Goal: Information Seeking & Learning: Find specific fact

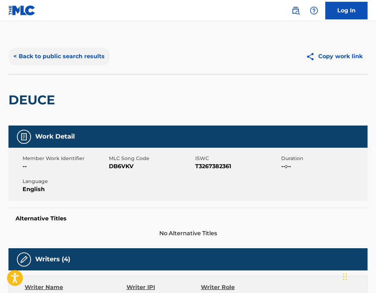
click at [28, 56] on button "< Back to public search results" at bounding box center [58, 57] width 101 height 18
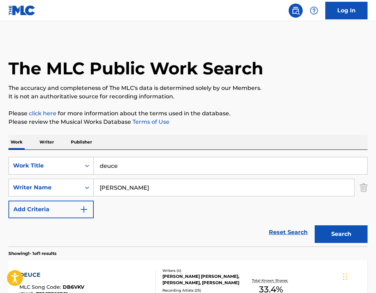
scroll to position [50, 0]
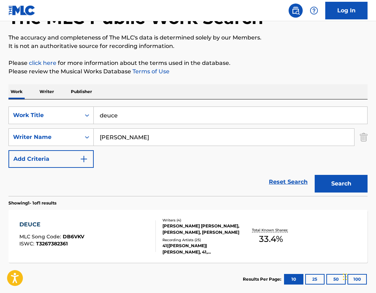
drag, startPoint x: 138, startPoint y: 115, endPoint x: 95, endPoint y: 115, distance: 43.0
click at [98, 115] on input "deuce" at bounding box center [230, 115] width 273 height 17
click at [363, 137] on img "Search Form" at bounding box center [364, 137] width 8 height 18
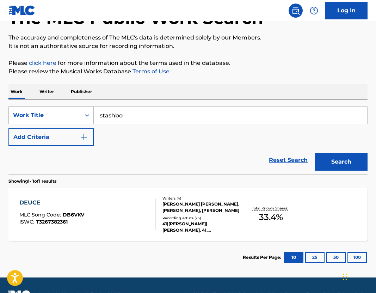
drag, startPoint x: 130, startPoint y: 118, endPoint x: 75, endPoint y: 111, distance: 54.7
click at [75, 111] on div "SearchWithCriteria90ce386d-0c2a-4579-b929-d3e264db635e Work Title stashbo" at bounding box center [187, 115] width 359 height 18
type input "bunna scoop"
click at [340, 157] on button "Search" at bounding box center [341, 162] width 53 height 18
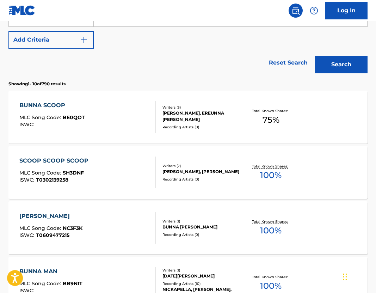
scroll to position [141, 0]
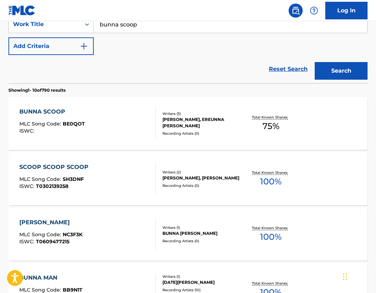
click at [202, 116] on div "Writers ( 3 )" at bounding box center [201, 113] width 79 height 5
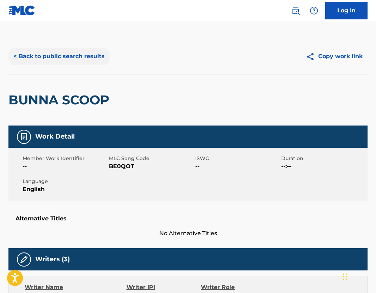
click at [43, 63] on button "< Back to public search results" at bounding box center [58, 57] width 101 height 18
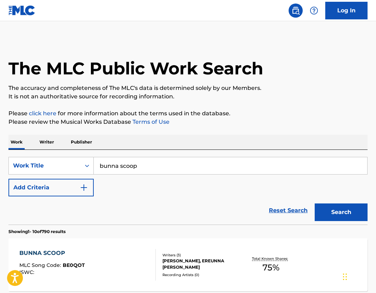
scroll to position [141, 0]
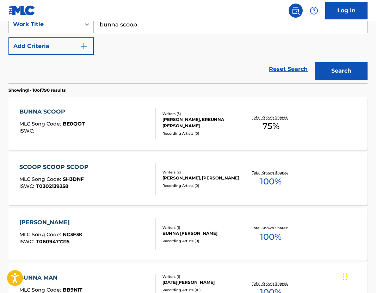
drag, startPoint x: 143, startPoint y: 24, endPoint x: 69, endPoint y: 18, distance: 73.6
click at [69, 18] on div "Log In The MLC Public Work Search The accuracy and completeness of The MLC's da…" at bounding box center [188, 290] width 376 height 863
type input "atlantis"
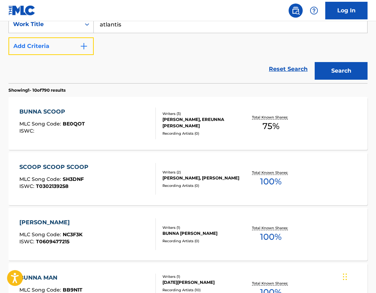
click at [75, 46] on button "Add Criteria" at bounding box center [50, 46] width 85 height 18
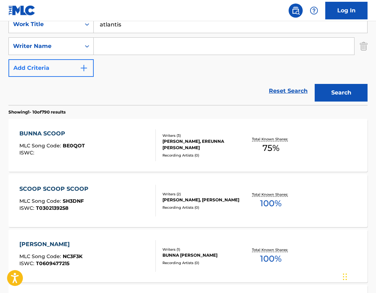
click at [118, 46] on input "Search Form" at bounding box center [224, 46] width 260 height 17
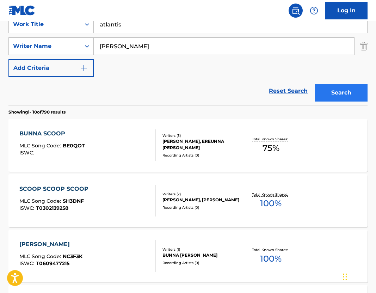
type input "[PERSON_NAME]"
click at [328, 94] on button "Search" at bounding box center [341, 93] width 53 height 18
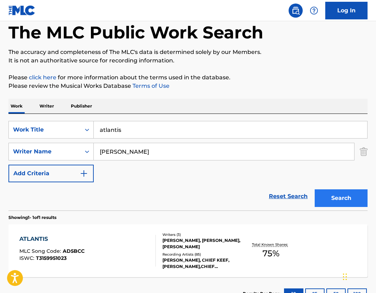
scroll to position [91, 0]
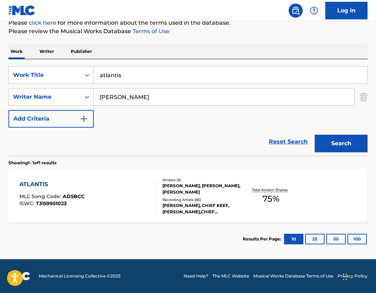
click at [169, 188] on div "[PERSON_NAME], [PERSON_NAME], [PERSON_NAME]" at bounding box center [201, 189] width 79 height 13
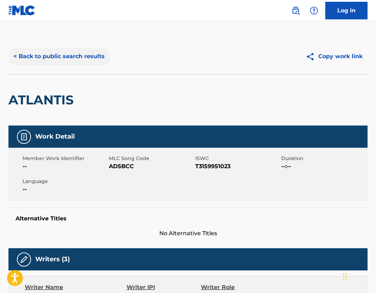
click at [54, 48] on button "< Back to public search results" at bounding box center [58, 57] width 101 height 18
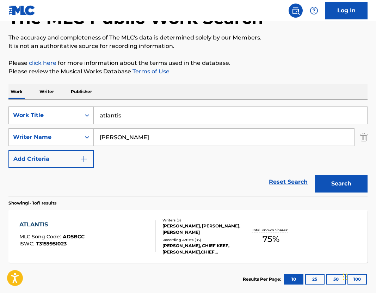
drag, startPoint x: 139, startPoint y: 114, endPoint x: 58, endPoint y: 107, distance: 81.0
click at [58, 107] on div "SearchWithCriteria90ce386d-0c2a-4579-b929-d3e264db635e Work Title atlantis" at bounding box center [187, 115] width 359 height 18
click at [362, 135] on img "Search Form" at bounding box center [364, 137] width 8 height 18
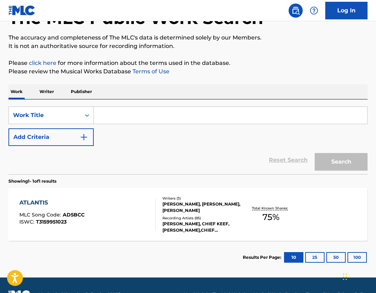
click at [157, 116] on input "Search Form" at bounding box center [230, 115] width 273 height 17
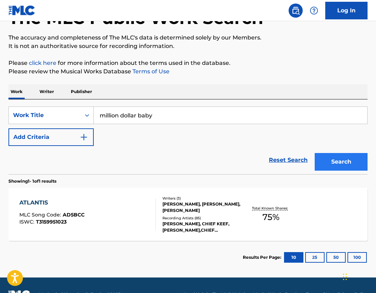
type input "million dollar baby"
click at [341, 162] on button "Search" at bounding box center [341, 162] width 53 height 18
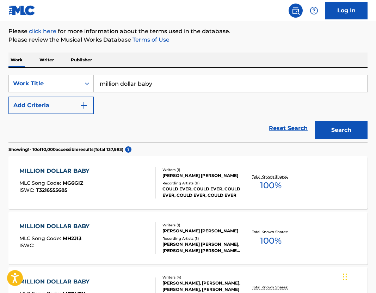
scroll to position [84, 0]
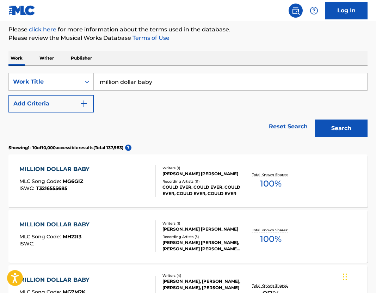
click at [198, 172] on div "[PERSON_NAME] [PERSON_NAME]" at bounding box center [201, 174] width 79 height 6
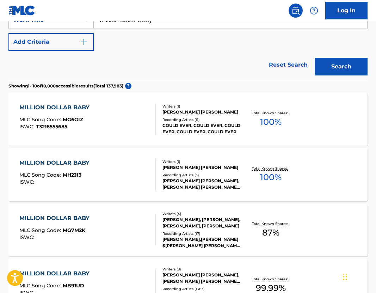
scroll to position [149, 0]
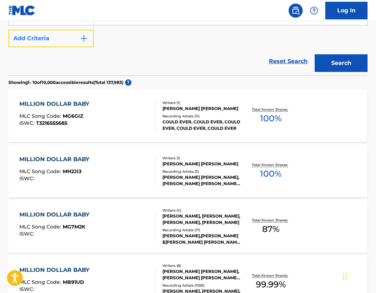
click at [39, 36] on button "Add Criteria" at bounding box center [50, 39] width 85 height 18
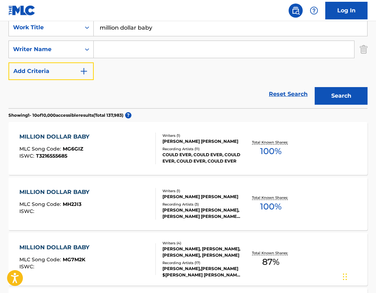
scroll to position [135, 0]
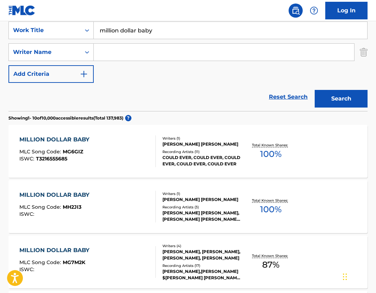
click at [143, 53] on input "Search Form" at bounding box center [224, 52] width 260 height 17
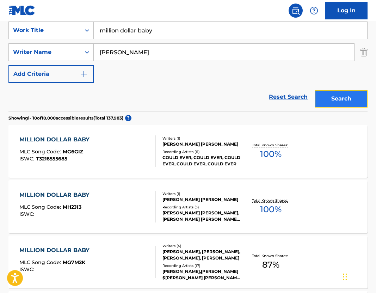
click at [358, 104] on button "Search" at bounding box center [341, 99] width 53 height 18
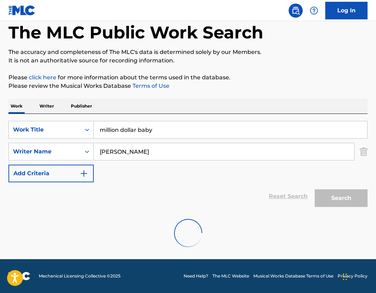
scroll to position [13, 0]
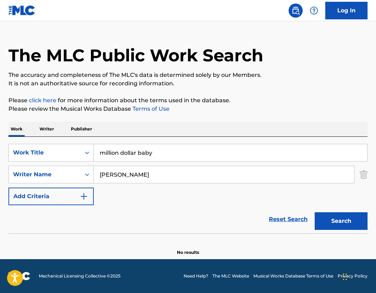
drag, startPoint x: 120, startPoint y: 177, endPoint x: 103, endPoint y: 177, distance: 16.6
click at [103, 177] on input "[PERSON_NAME]" at bounding box center [224, 174] width 260 height 17
type input "[PERSON_NAME]"
click at [333, 224] on button "Search" at bounding box center [341, 221] width 53 height 18
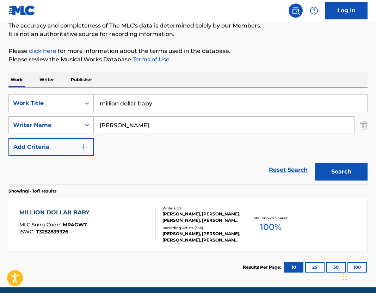
scroll to position [91, 0]
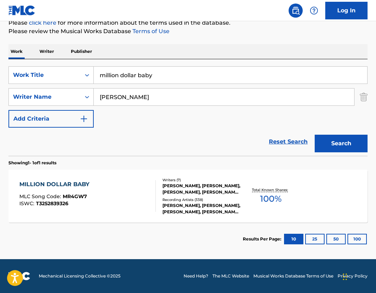
click at [211, 177] on div "MILLION DOLLAR BABY MLC Song Code : MR4GW7 ISWC : T3252839326 Writers ( 7 ) [PE…" at bounding box center [187, 195] width 359 height 53
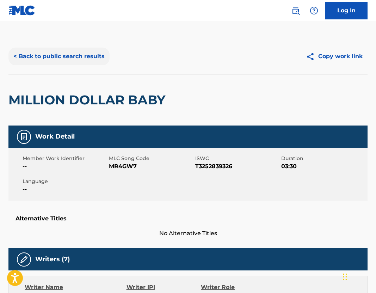
click at [58, 54] on button "< Back to public search results" at bounding box center [58, 57] width 101 height 18
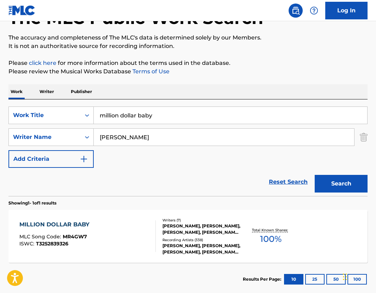
drag, startPoint x: 167, startPoint y: 121, endPoint x: 19, endPoint y: 104, distance: 149.3
click at [19, 104] on div "SearchWithCriteria90ce386d-0c2a-4579-b929-d3e264db635e Work Title million dolla…" at bounding box center [187, 147] width 359 height 97
type input "ride"
drag, startPoint x: 161, startPoint y: 137, endPoint x: -16, endPoint y: 110, distance: 179.3
click at [0, 110] on html "Accessibility Screen-Reader Guide, Feedback, and Issue Reporting | New window 0…" at bounding box center [188, 96] width 376 height 293
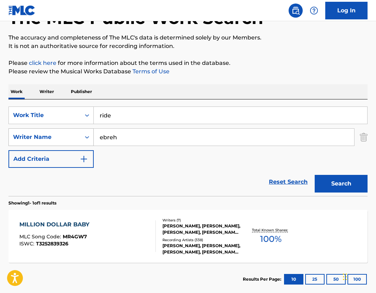
drag, startPoint x: 132, startPoint y: 132, endPoint x: 79, endPoint y: 134, distance: 53.2
click at [79, 134] on div "SearchWithCriteria475efff3-b10e-4983-a264-17b8e139a326 Writer Name ebreh" at bounding box center [187, 137] width 359 height 18
drag, startPoint x: 131, startPoint y: 139, endPoint x: 39, endPoint y: 136, distance: 92.7
click at [43, 137] on div "SearchWithCriteria475efff3-b10e-4983-a264-17b8e139a326 Writer Name ebreh" at bounding box center [187, 137] width 359 height 18
type input "[PERSON_NAME] [PERSON_NAME]"
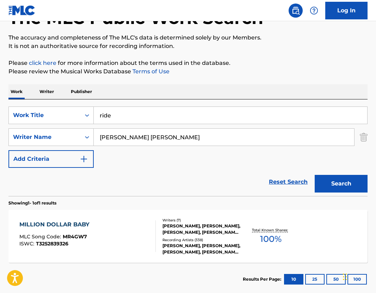
click at [375, 187] on div "The MLC Public Work Search The accuracy and completeness of The MLC's data is d…" at bounding box center [188, 141] width 376 height 307
click at [344, 179] on button "Search" at bounding box center [341, 184] width 53 height 18
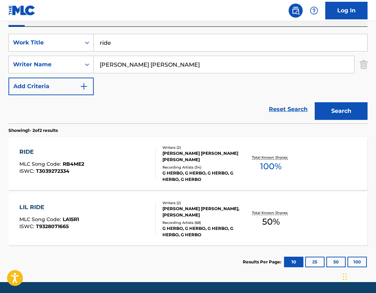
scroll to position [124, 0]
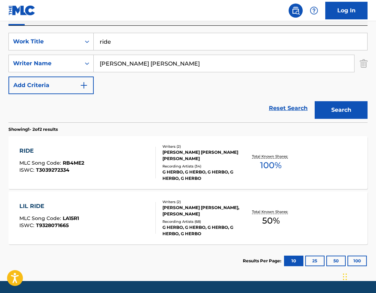
click at [189, 206] on div "[PERSON_NAME] [PERSON_NAME], [PERSON_NAME]" at bounding box center [201, 210] width 79 height 13
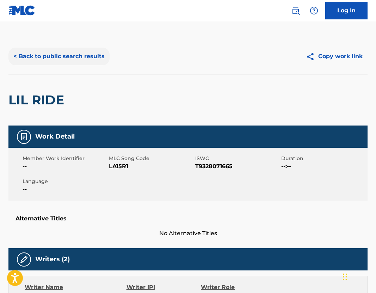
click at [43, 61] on button "< Back to public search results" at bounding box center [58, 57] width 101 height 18
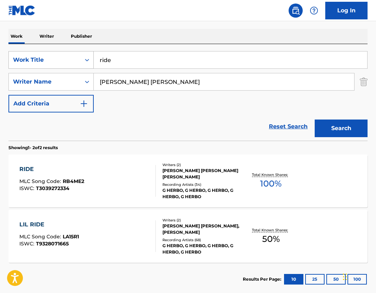
drag, startPoint x: 124, startPoint y: 58, endPoint x: 51, endPoint y: 58, distance: 72.9
click at [57, 58] on div "SearchWithCriteria90ce386d-0c2a-4579-b929-d3e264db635e Work Title ride" at bounding box center [187, 60] width 359 height 18
type input "fomo"
drag, startPoint x: 196, startPoint y: 80, endPoint x: 4, endPoint y: 79, distance: 191.3
click at [7, 79] on div "The MLC Public Work Search The accuracy and completeness of The MLC's data is d…" at bounding box center [188, 114] width 376 height 363
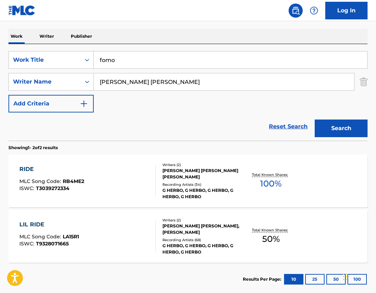
type input "\"
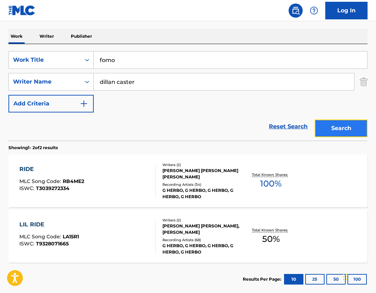
click at [339, 131] on button "Search" at bounding box center [341, 128] width 53 height 18
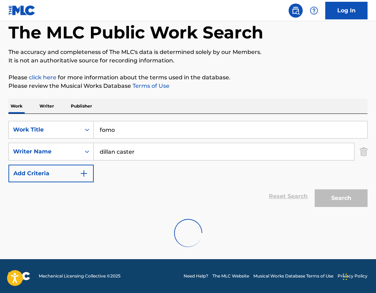
scroll to position [13, 0]
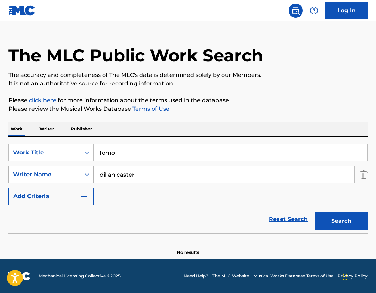
drag, startPoint x: 118, startPoint y: 174, endPoint x: 19, endPoint y: 174, distance: 98.7
click at [29, 173] on div "SearchWithCriteria475efff3-b10e-4983-a264-17b8e139a326 Writer Name [PERSON_NAME]" at bounding box center [187, 175] width 359 height 18
click at [340, 221] on button "Search" at bounding box center [341, 221] width 53 height 18
drag, startPoint x: 121, startPoint y: 179, endPoint x: 71, endPoint y: 177, distance: 49.4
click at [75, 178] on div "SearchWithCriteria475efff3-b10e-4983-a264-17b8e139a326 Writer Name caster" at bounding box center [187, 175] width 359 height 18
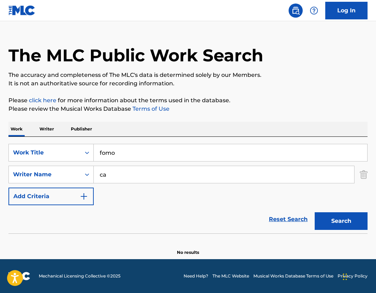
type input "c"
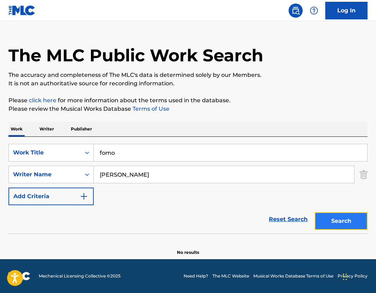
click at [346, 213] on button "Search" at bounding box center [341, 221] width 53 height 18
drag, startPoint x: 156, startPoint y: 173, endPoint x: 48, endPoint y: 158, distance: 109.9
click at [56, 161] on div "SearchWithCriteria90ce386d-0c2a-4579-b929-d3e264db635e Work Title fomo SearchWi…" at bounding box center [187, 174] width 359 height 61
click at [343, 215] on button "Search" at bounding box center [341, 221] width 53 height 18
click at [135, 174] on input "[PERSON_NAME]" at bounding box center [224, 174] width 260 height 17
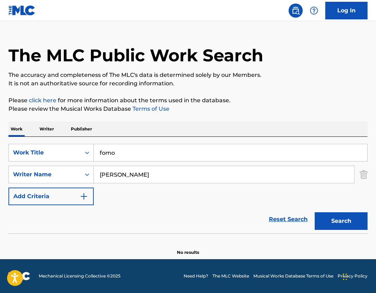
type input "[PERSON_NAME]"
click at [358, 234] on section at bounding box center [187, 235] width 359 height 4
click at [349, 221] on button "Search" at bounding box center [341, 221] width 53 height 18
click at [364, 171] on img "Search Form" at bounding box center [364, 175] width 8 height 18
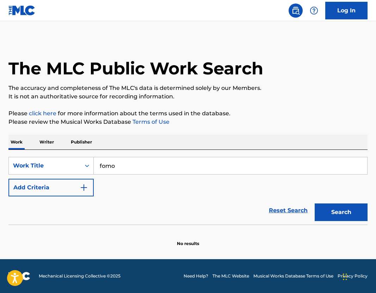
scroll to position [0, 0]
click at [70, 192] on button "Add Criteria" at bounding box center [50, 188] width 85 height 18
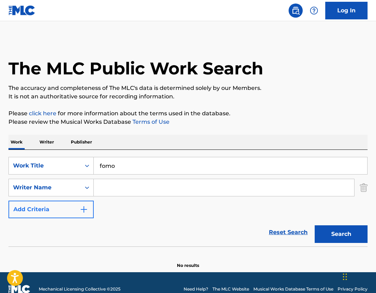
click at [101, 187] on input "Search Form" at bounding box center [224, 187] width 260 height 17
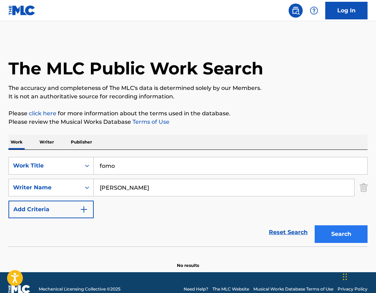
type input "[PERSON_NAME]"
click at [350, 234] on button "Search" at bounding box center [341, 234] width 53 height 18
drag, startPoint x: 234, startPoint y: 190, endPoint x: 48, endPoint y: 184, distance: 185.8
click at [54, 184] on div "SearchWithCriteria475efff3-b10e-4983-a264-17b8e139a326 Writer Name [PERSON_NAME]" at bounding box center [187, 188] width 359 height 18
click at [45, 144] on p "Writer" at bounding box center [46, 142] width 19 height 15
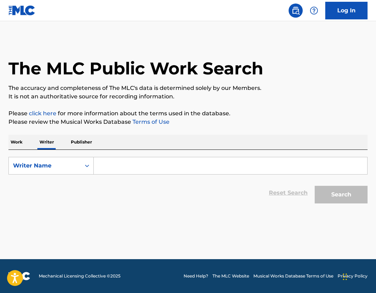
click at [124, 161] on input "Search Form" at bounding box center [230, 165] width 273 height 17
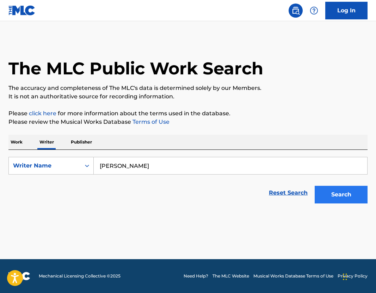
type input "[PERSON_NAME]"
click at [347, 200] on button "Search" at bounding box center [341, 195] width 53 height 18
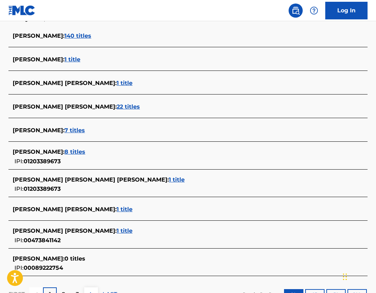
scroll to position [251, 0]
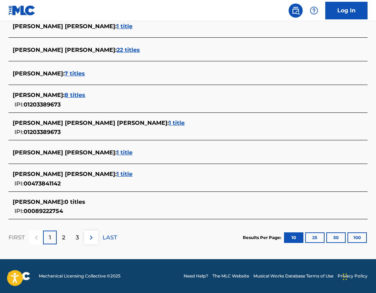
click at [85, 76] on span "7 titles" at bounding box center [74, 73] width 20 height 7
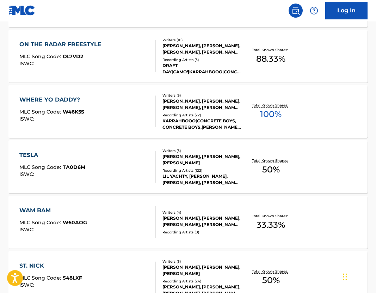
scroll to position [271, 0]
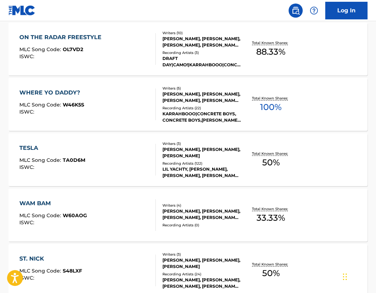
click at [203, 154] on div "[PERSON_NAME], [PERSON_NAME], [PERSON_NAME]" at bounding box center [201, 152] width 79 height 13
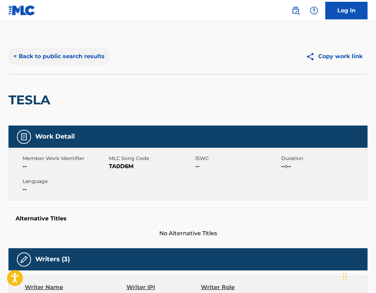
click at [64, 64] on button "< Back to public search results" at bounding box center [58, 57] width 101 height 18
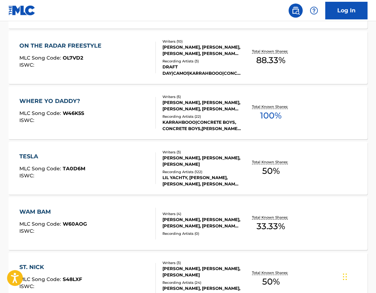
scroll to position [263, 0]
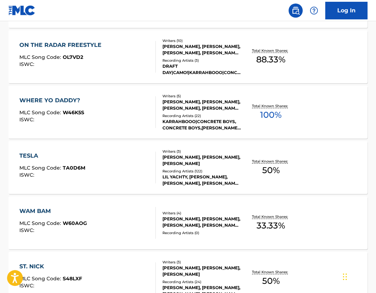
click at [184, 108] on div "[PERSON_NAME], [PERSON_NAME], [PERSON_NAME], [PERSON_NAME], [PERSON_NAME]" at bounding box center [201, 105] width 79 height 13
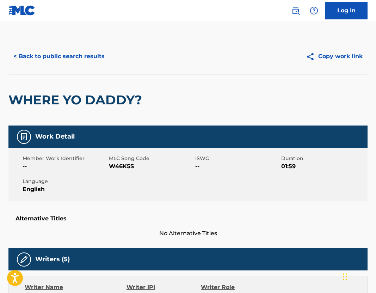
click at [67, 68] on div "< Back to public search results Copy work link" at bounding box center [187, 56] width 359 height 35
click at [61, 58] on button "< Back to public search results" at bounding box center [58, 57] width 101 height 18
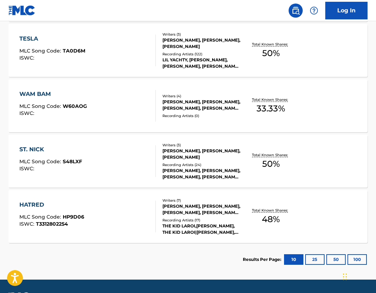
scroll to position [401, 0]
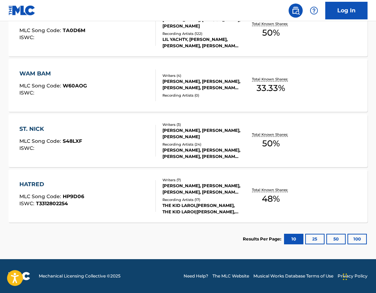
click at [186, 132] on div "[PERSON_NAME], [PERSON_NAME], [PERSON_NAME]" at bounding box center [201, 133] width 79 height 13
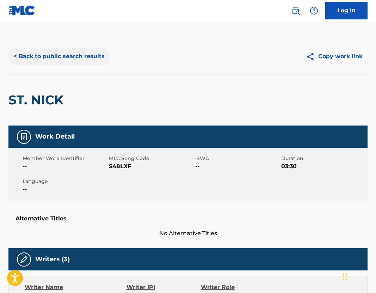
click at [40, 49] on button "< Back to public search results" at bounding box center [58, 57] width 101 height 18
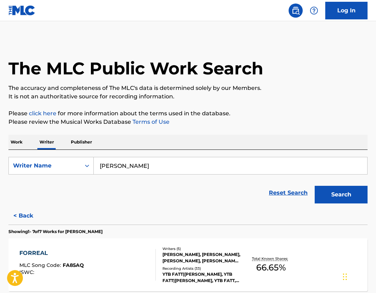
click at [26, 141] on div "Work Writer Publisher" at bounding box center [187, 142] width 359 height 15
click at [24, 144] on p "Work" at bounding box center [16, 142] width 16 height 15
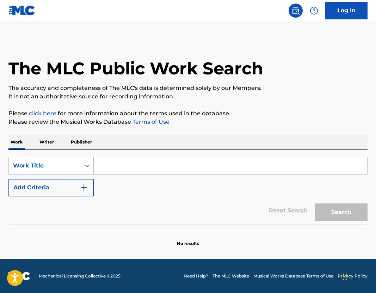
click at [129, 169] on input "Search Form" at bounding box center [230, 165] width 273 height 17
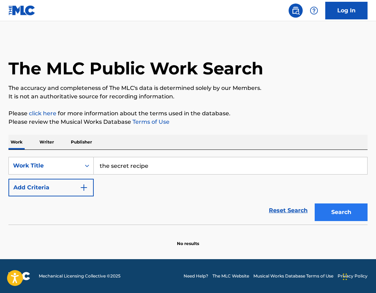
type input "the secret recipe"
click at [363, 219] on button "Search" at bounding box center [341, 212] width 53 height 18
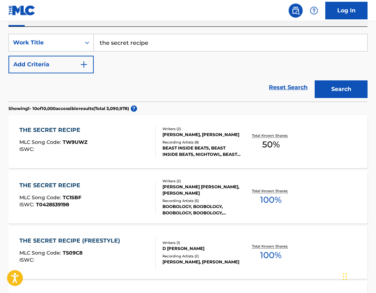
scroll to position [31, 0]
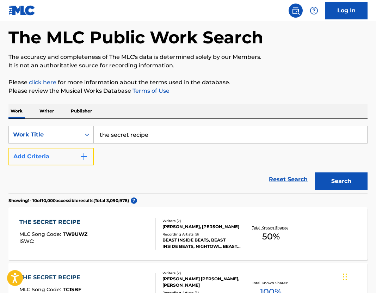
click at [64, 159] on button "Add Criteria" at bounding box center [50, 157] width 85 height 18
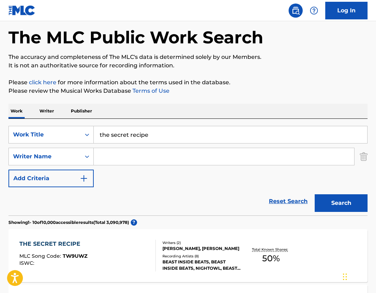
click at [127, 159] on input "Search Form" at bounding box center [224, 156] width 260 height 17
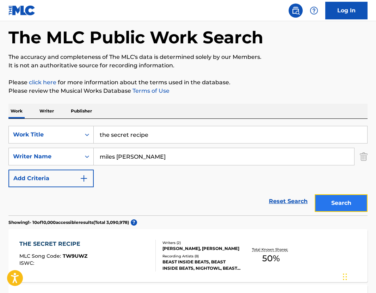
click at [336, 201] on button "Search" at bounding box center [341, 203] width 53 height 18
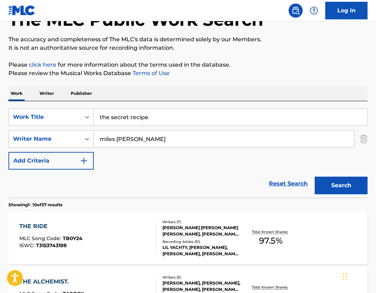
scroll to position [0, 0]
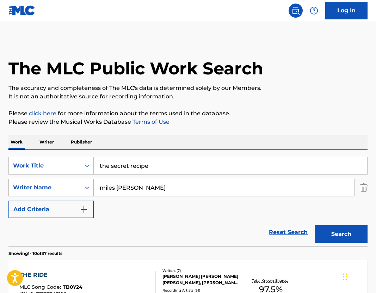
drag, startPoint x: 155, startPoint y: 187, endPoint x: 61, endPoint y: 183, distance: 94.9
click at [61, 183] on div "SearchWithCriteria475efff3-b10e-4983-a264-17b8e139a326 Writer Name [PERSON_NAME]" at bounding box center [187, 188] width 359 height 18
type input "[PERSON_NAME]"
click at [322, 243] on div "Search" at bounding box center [339, 232] width 56 height 28
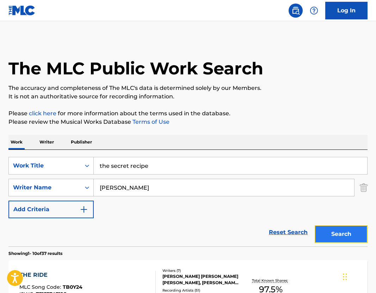
click at [320, 226] on button "Search" at bounding box center [341, 234] width 53 height 18
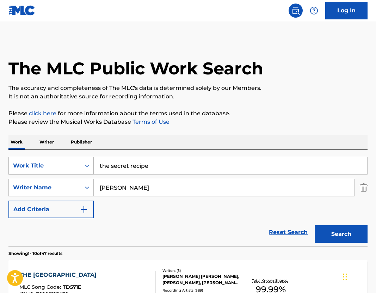
drag, startPoint x: 160, startPoint y: 163, endPoint x: 75, endPoint y: 163, distance: 85.3
click at [78, 163] on div "SearchWithCriteria90ce386d-0c2a-4579-b929-d3e264db635e Work Title the secret re…" at bounding box center [187, 166] width 359 height 18
type input "2 hands 2 eyes 10 whips"
click at [363, 193] on img "Search Form" at bounding box center [364, 188] width 8 height 18
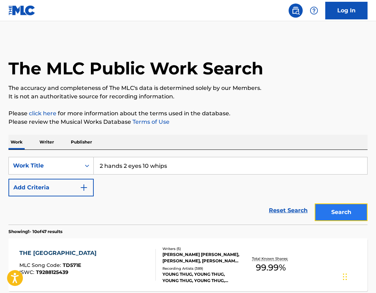
click at [343, 216] on button "Search" at bounding box center [341, 212] width 53 height 18
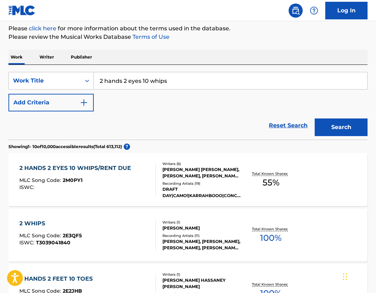
scroll to position [88, 0]
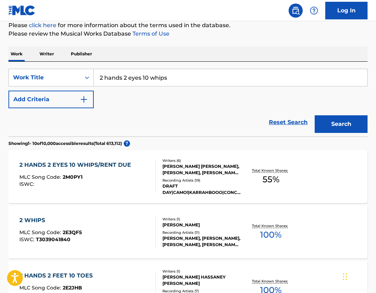
click at [194, 166] on div "[PERSON_NAME] [PERSON_NAME], [PERSON_NAME], [PERSON_NAME], [PERSON_NAME], [PERS…" at bounding box center [201, 169] width 79 height 13
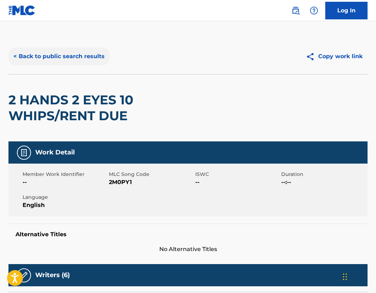
click at [50, 58] on button "< Back to public search results" at bounding box center [58, 57] width 101 height 18
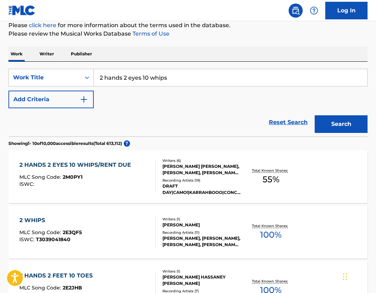
click at [189, 175] on div "[PERSON_NAME] [PERSON_NAME], [PERSON_NAME], [PERSON_NAME], [PERSON_NAME], [PERS…" at bounding box center [201, 169] width 79 height 13
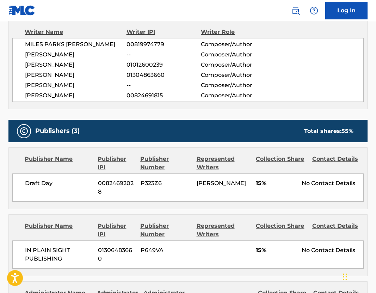
scroll to position [259, 0]
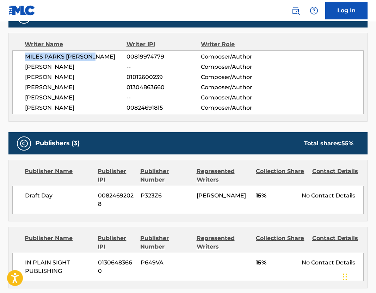
drag, startPoint x: 26, startPoint y: 57, endPoint x: 108, endPoint y: 56, distance: 81.8
click at [108, 56] on span "MILES PARKS [PERSON_NAME]" at bounding box center [75, 57] width 101 height 8
copy span "MILES PARKS [PERSON_NAME]"
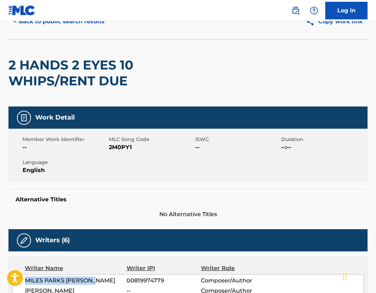
scroll to position [0, 0]
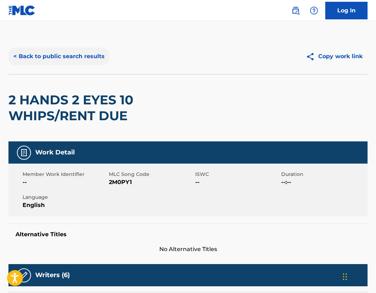
click at [42, 64] on button "< Back to public search results" at bounding box center [58, 57] width 101 height 18
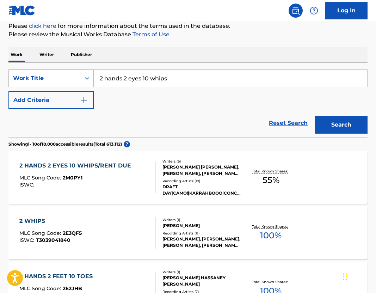
drag, startPoint x: 167, startPoint y: 78, endPoint x: 42, endPoint y: 72, distance: 124.5
click at [64, 75] on div "SearchWithCriteria90ce386d-0c2a-4579-b929-d3e264db635e Work Title 2 hands 2 eye…" at bounding box center [187, 78] width 359 height 18
type input "my life"
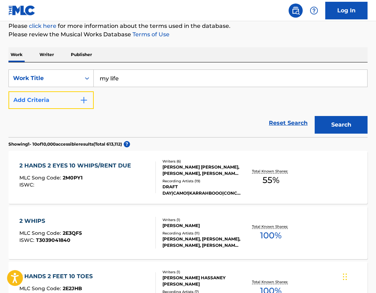
click at [48, 94] on button "Add Criteria" at bounding box center [50, 100] width 85 height 18
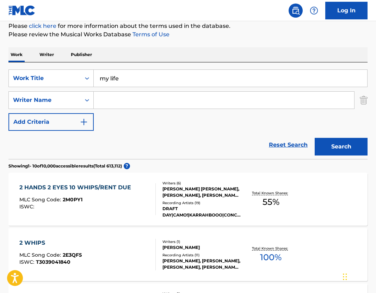
click at [137, 94] on input "Search Form" at bounding box center [224, 100] width 260 height 17
paste input "MILES PARKS [PERSON_NAME]"
type input "MILES PARKS [PERSON_NAME]"
click at [346, 158] on div "Search" at bounding box center [339, 145] width 56 height 28
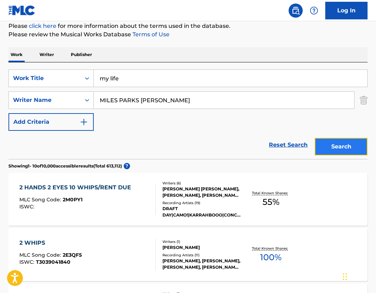
click at [343, 141] on button "Search" at bounding box center [341, 147] width 53 height 18
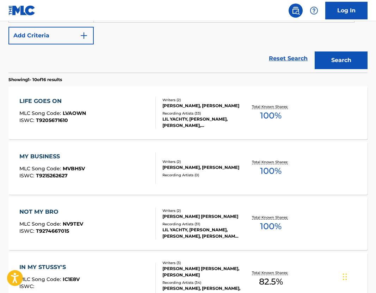
scroll to position [0, 0]
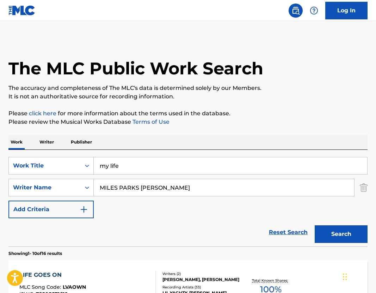
click at [364, 187] on img "Search Form" at bounding box center [364, 188] width 8 height 18
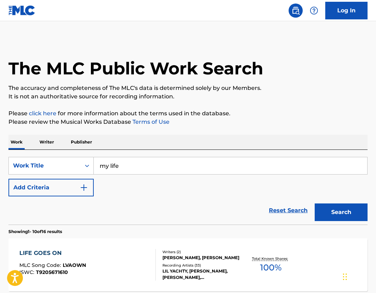
click at [287, 170] on input "my life" at bounding box center [230, 165] width 273 height 17
drag, startPoint x: 270, startPoint y: 170, endPoint x: 69, endPoint y: 155, distance: 201.4
click at [69, 155] on div "SearchWithCriteria90ce386d-0c2a-4579-b929-d3e264db635e Work Title my life Add C…" at bounding box center [187, 187] width 359 height 75
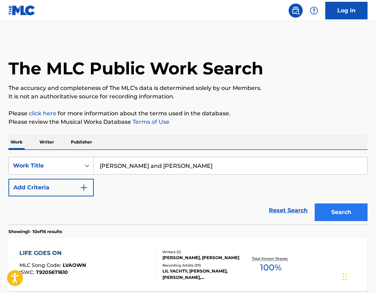
type input "[PERSON_NAME] and [PERSON_NAME]"
click at [353, 210] on button "Search" at bounding box center [341, 212] width 53 height 18
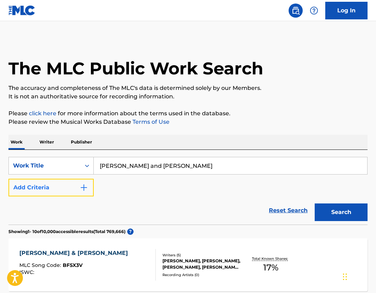
click at [61, 180] on button "Add Criteria" at bounding box center [50, 188] width 85 height 18
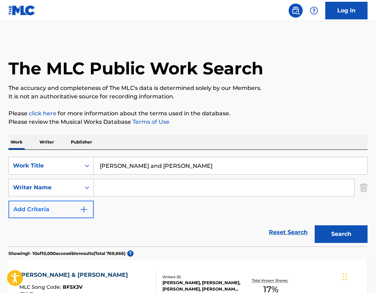
click at [112, 181] on input "Search Form" at bounding box center [224, 187] width 260 height 17
type input "[PERSON_NAME]"
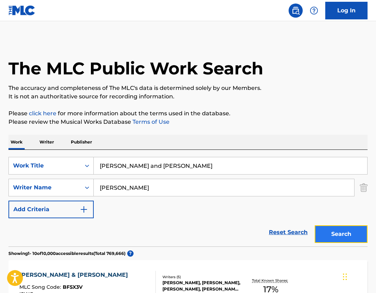
click at [329, 227] on button "Search" at bounding box center [341, 234] width 53 height 18
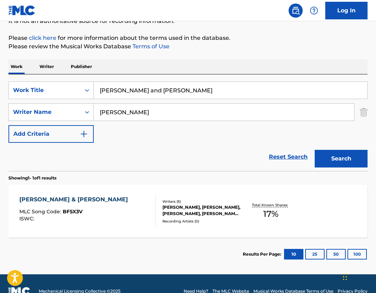
scroll to position [81, 0]
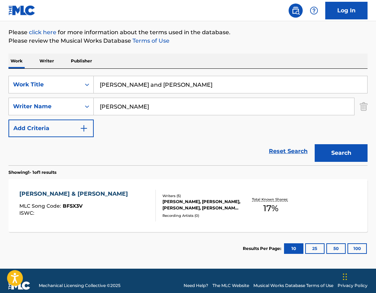
click at [196, 203] on div "[PERSON_NAME], [PERSON_NAME], [PERSON_NAME], [PERSON_NAME], [PERSON_NAME]" at bounding box center [201, 204] width 79 height 13
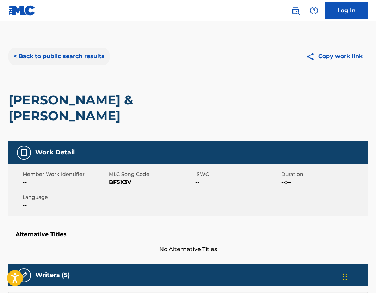
click at [37, 52] on button "< Back to public search results" at bounding box center [58, 57] width 101 height 18
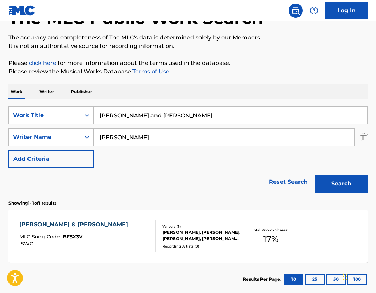
click at [51, 87] on p "Writer" at bounding box center [46, 91] width 19 height 15
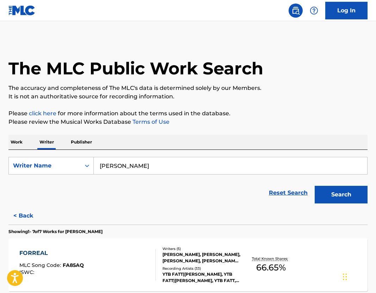
click at [147, 168] on input "[PERSON_NAME]" at bounding box center [230, 165] width 273 height 17
drag, startPoint x: 160, startPoint y: 163, endPoint x: 17, endPoint y: 162, distance: 143.1
click at [17, 162] on div "SearchWithCriteria7689fe05-3202-4e20-9308-1c990442236c Writer Name [PERSON_NAME]" at bounding box center [187, 166] width 359 height 18
paste input "[PERSON_NAME]"
type input "[PERSON_NAME]"
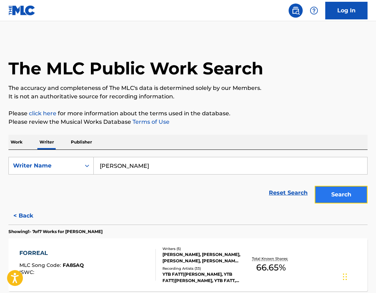
click at [344, 196] on button "Search" at bounding box center [341, 195] width 53 height 18
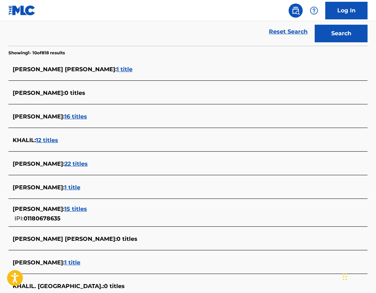
scroll to position [165, 0]
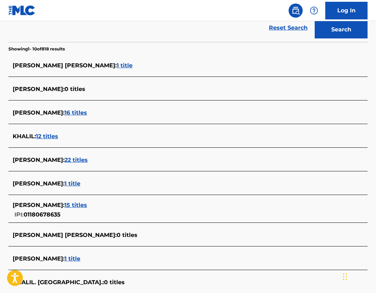
click at [79, 158] on span "22 titles" at bounding box center [75, 159] width 23 height 7
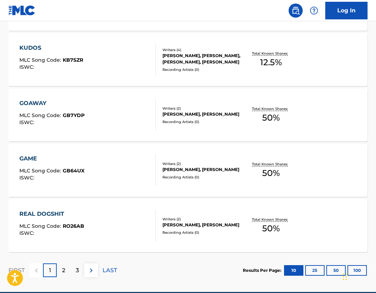
scroll to position [538, 0]
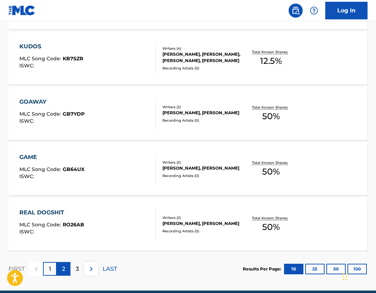
click at [61, 269] on div "2" at bounding box center [64, 269] width 14 height 14
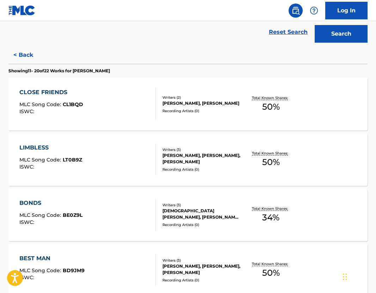
scroll to position [170, 0]
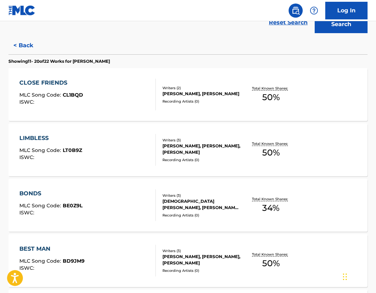
click at [210, 147] on div "[PERSON_NAME], [PERSON_NAME], [PERSON_NAME]" at bounding box center [201, 149] width 79 height 13
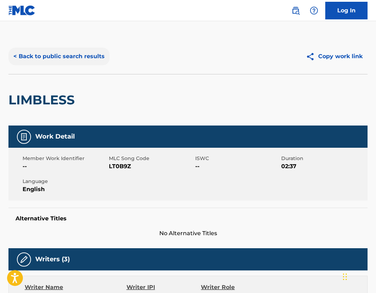
click at [36, 52] on button "< Back to public search results" at bounding box center [58, 57] width 101 height 18
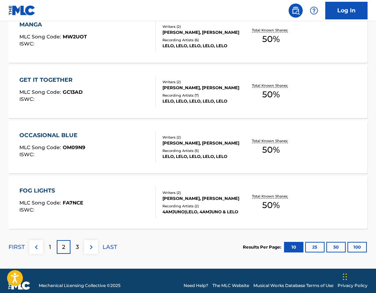
scroll to position [570, 0]
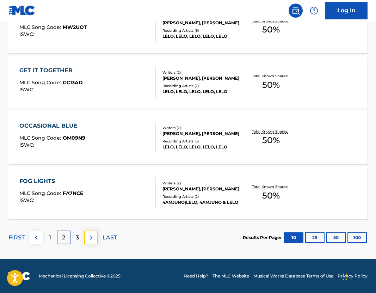
click at [95, 237] on button at bounding box center [91, 237] width 14 height 14
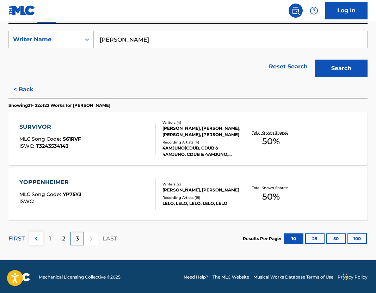
scroll to position [127, 0]
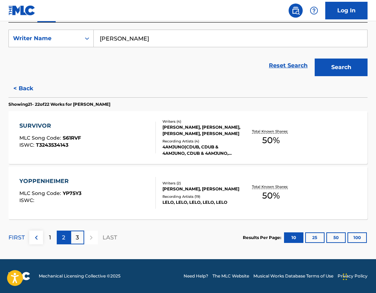
click at [62, 240] on p "2" at bounding box center [63, 237] width 3 height 8
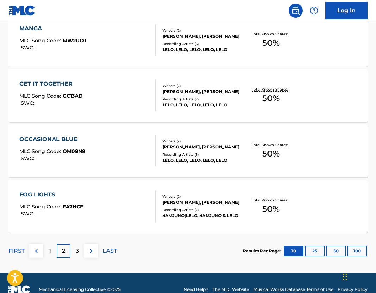
scroll to position [570, 0]
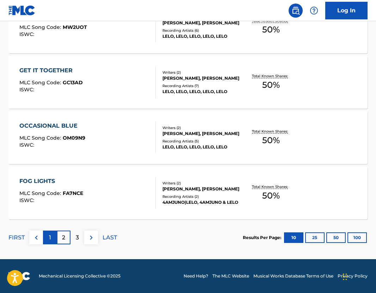
click at [48, 240] on div "1" at bounding box center [50, 237] width 14 height 14
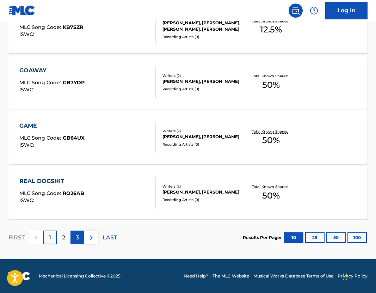
click at [78, 242] on div "3" at bounding box center [77, 237] width 14 height 14
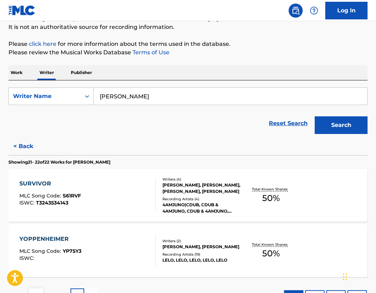
scroll to position [127, 0]
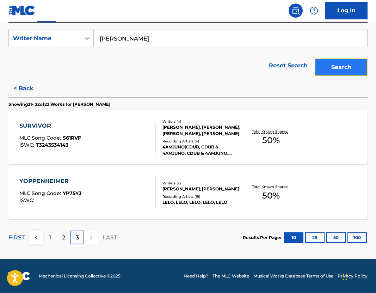
click at [331, 65] on button "Search" at bounding box center [341, 67] width 53 height 18
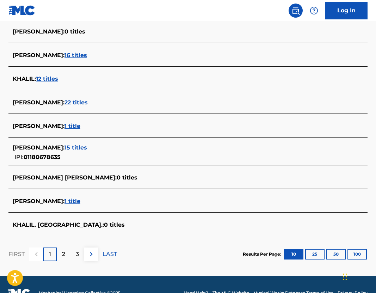
scroll to position [239, 0]
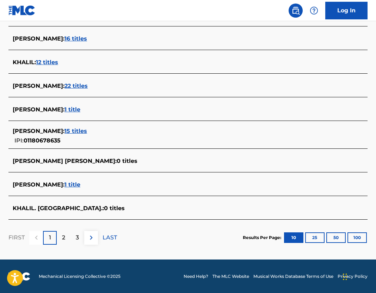
click at [79, 133] on span "15 titles" at bounding box center [75, 131] width 23 height 7
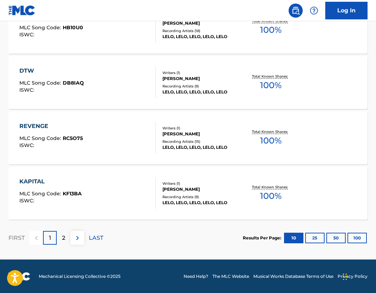
scroll to position [570, 0]
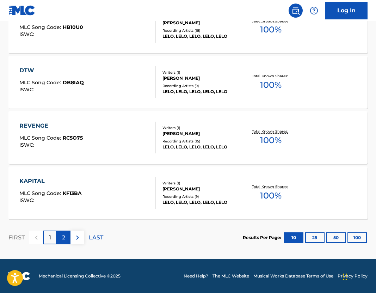
click at [61, 243] on div "2" at bounding box center [64, 237] width 14 height 14
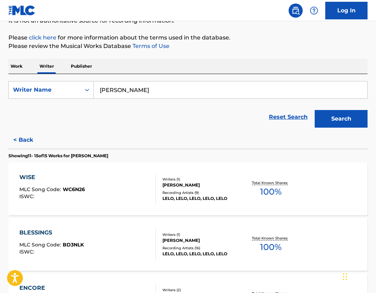
scroll to position [0, 0]
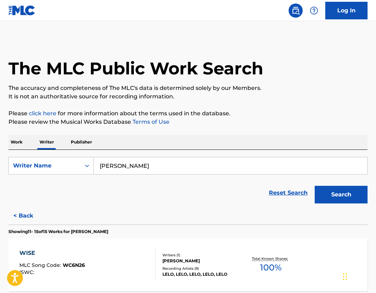
click at [343, 203] on div "Search" at bounding box center [339, 193] width 56 height 28
click at [336, 195] on button "Search" at bounding box center [341, 195] width 53 height 18
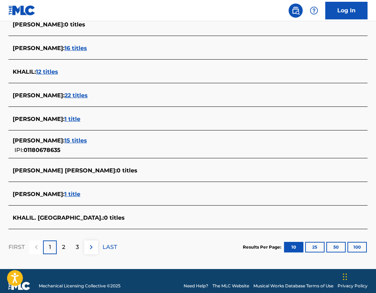
scroll to position [239, 0]
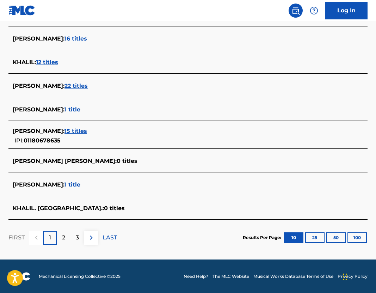
click at [73, 111] on span "1 title" at bounding box center [72, 109] width 16 height 7
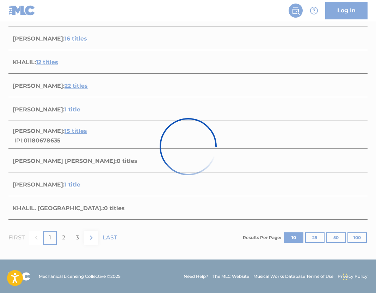
scroll to position [69, 0]
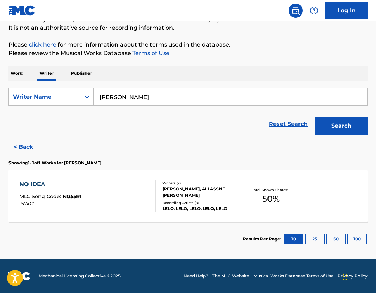
click at [201, 193] on div "[PERSON_NAME], ALLASSNE [PERSON_NAME]" at bounding box center [201, 192] width 79 height 13
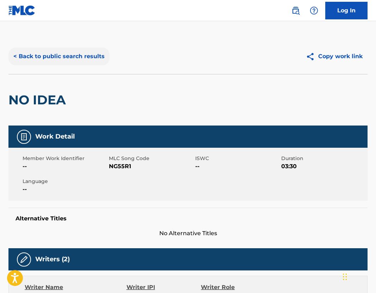
click at [61, 58] on button "< Back to public search results" at bounding box center [58, 57] width 101 height 18
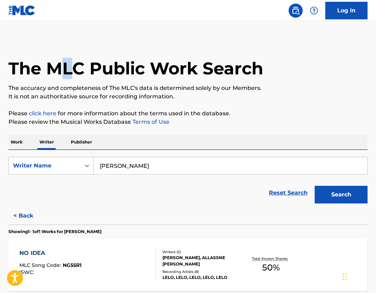
drag, startPoint x: 76, startPoint y: 71, endPoint x: 67, endPoint y: 67, distance: 10.2
click at [66, 67] on h1 "The MLC Public Work Search" at bounding box center [135, 68] width 255 height 21
click at [67, 67] on h1 "The MLC Public Work Search" at bounding box center [135, 68] width 255 height 21
drag, startPoint x: 158, startPoint y: 173, endPoint x: 79, endPoint y: 172, distance: 78.6
click at [79, 172] on div "SearchWithCriteria7689fe05-3202-4e20-9308-1c990442236c Writer Name [PERSON_NAME]" at bounding box center [187, 166] width 359 height 18
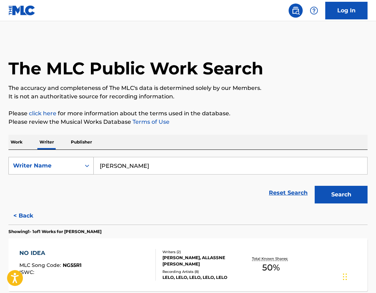
drag, startPoint x: 153, startPoint y: 166, endPoint x: 51, endPoint y: 164, distance: 102.6
click at [51, 164] on div "SearchWithCriteria7689fe05-3202-4e20-9308-1c990442236c Writer Name [PERSON_NAME]" at bounding box center [187, 166] width 359 height 18
click at [17, 147] on p "Work" at bounding box center [16, 142] width 16 height 15
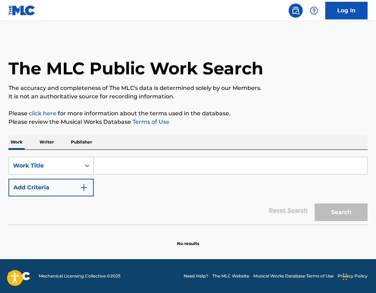
click at [135, 168] on input "Search Form" at bounding box center [230, 165] width 273 height 17
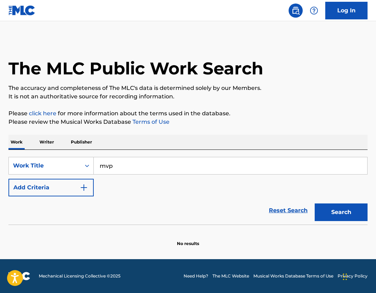
type input "mvp"
click at [68, 200] on div "Reset Search Search" at bounding box center [187, 210] width 359 height 28
click at [79, 192] on button "Add Criteria" at bounding box center [50, 188] width 85 height 18
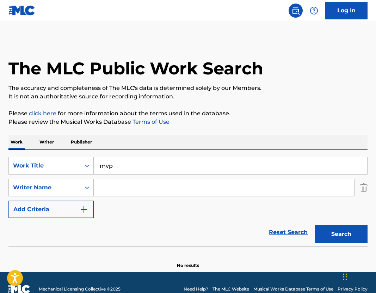
click at [105, 189] on input "Search Form" at bounding box center [224, 187] width 260 height 17
paste input "[PERSON_NAME]"
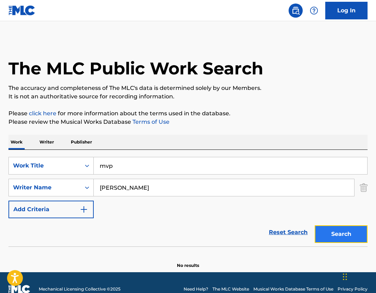
click at [363, 241] on button "Search" at bounding box center [341, 234] width 53 height 18
click at [150, 191] on input "[PERSON_NAME]" at bounding box center [224, 187] width 260 height 17
drag, startPoint x: 150, startPoint y: 189, endPoint x: 127, endPoint y: 188, distance: 22.9
click at [127, 188] on input "[PERSON_NAME]" at bounding box center [224, 187] width 260 height 17
type input "[PERSON_NAME]"
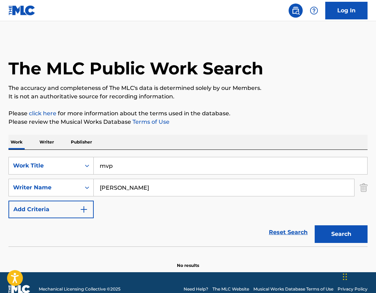
click at [353, 243] on div "Search" at bounding box center [339, 232] width 56 height 28
click at [346, 239] on button "Search" at bounding box center [341, 234] width 53 height 18
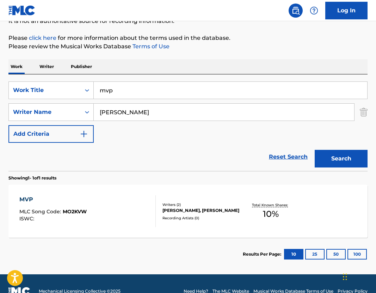
scroll to position [82, 0]
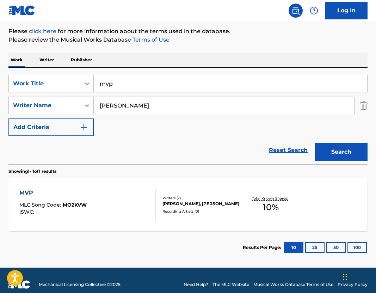
click at [207, 200] on div "[PERSON_NAME], [PERSON_NAME]" at bounding box center [201, 203] width 79 height 6
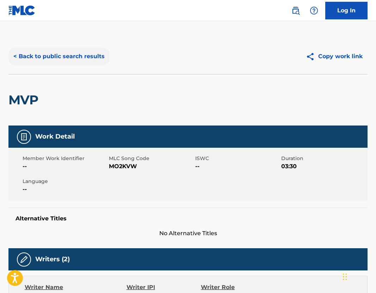
click at [68, 56] on button "< Back to public search results" at bounding box center [58, 57] width 101 height 18
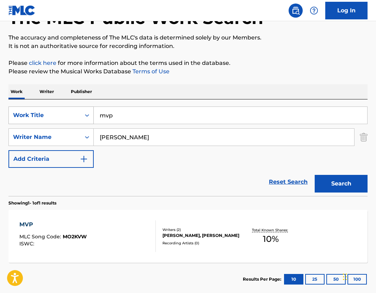
drag, startPoint x: 127, startPoint y: 115, endPoint x: 70, endPoint y: 115, distance: 56.7
click at [76, 115] on div "SearchWithCriteria90ce386d-0c2a-4579-b929-d3e264db635e Work Title mvp" at bounding box center [187, 115] width 359 height 18
click at [364, 136] on img "Search Form" at bounding box center [364, 137] width 8 height 18
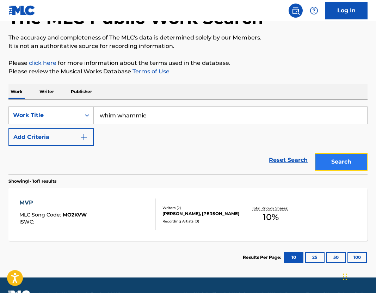
click at [327, 161] on button "Search" at bounding box center [341, 162] width 53 height 18
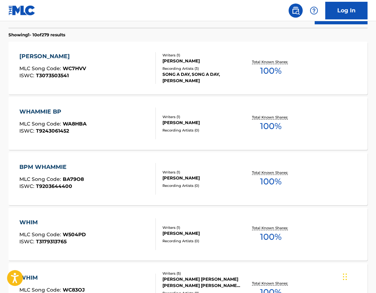
scroll to position [0, 0]
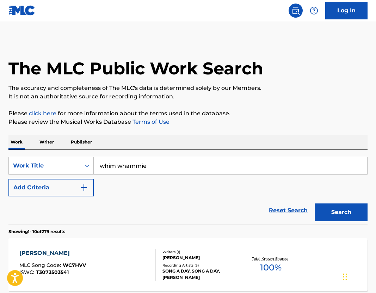
click at [133, 166] on input "whim whammie" at bounding box center [230, 165] width 273 height 17
click at [150, 165] on input "whim whamie" at bounding box center [230, 165] width 273 height 17
type input "whim whamiee"
click at [338, 211] on button "Search" at bounding box center [341, 212] width 53 height 18
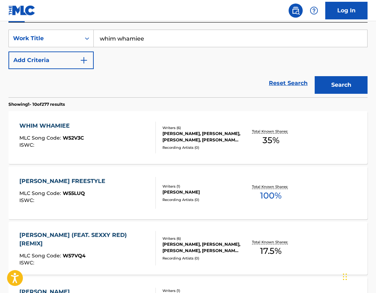
scroll to position [137, 0]
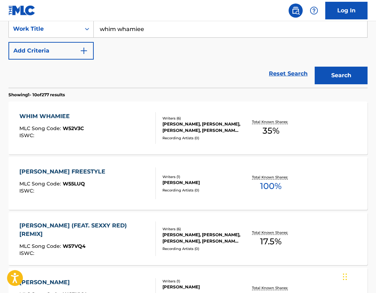
click at [210, 131] on div "[PERSON_NAME], [PERSON_NAME], [PERSON_NAME], [PERSON_NAME], [PERSON_NAME], [PER…" at bounding box center [201, 127] width 79 height 13
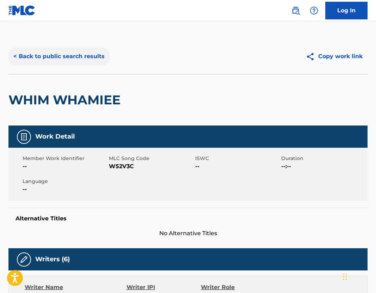
click at [100, 51] on button "< Back to public search results" at bounding box center [58, 57] width 101 height 18
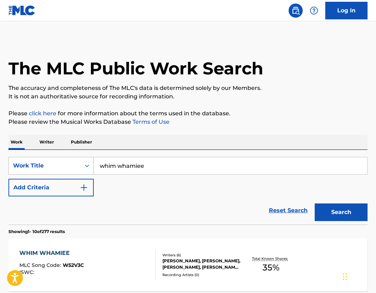
drag, startPoint x: 158, startPoint y: 165, endPoint x: 48, endPoint y: 165, distance: 109.9
click at [49, 165] on div "SearchWithCriteria90ce386d-0c2a-4579-b929-d3e264db635e Work Title whim whamiee" at bounding box center [187, 166] width 359 height 18
type input "darkest before [PERSON_NAME]"
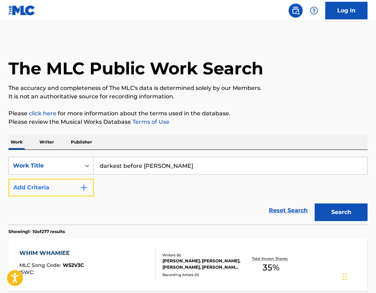
click at [20, 189] on button "Add Criteria" at bounding box center [50, 188] width 85 height 18
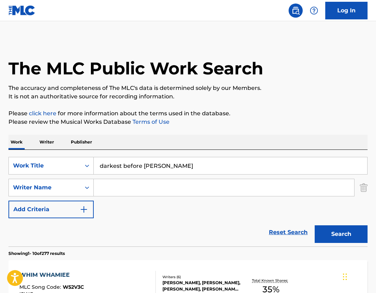
click at [132, 191] on input "Search Form" at bounding box center [224, 187] width 260 height 17
paste input "[PERSON_NAME],"
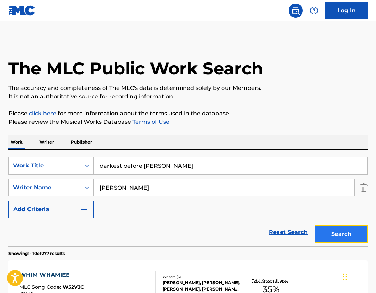
click at [337, 239] on button "Search" at bounding box center [341, 234] width 53 height 18
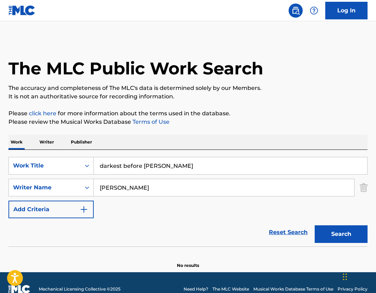
drag, startPoint x: 153, startPoint y: 189, endPoint x: 130, endPoint y: 190, distance: 22.2
click at [130, 190] on input "[PERSON_NAME]" at bounding box center [224, 187] width 260 height 17
type input "[PERSON_NAME]"
click at [327, 233] on button "Search" at bounding box center [341, 234] width 53 height 18
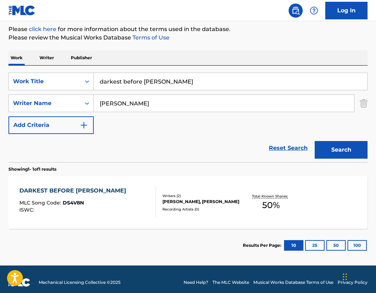
scroll to position [91, 0]
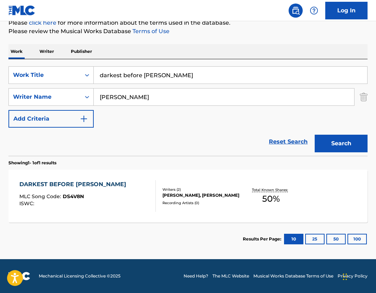
click at [185, 187] on div "Writers ( 2 )" at bounding box center [201, 189] width 79 height 5
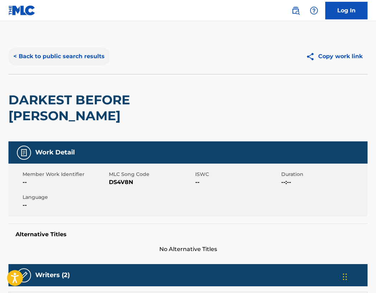
click at [79, 53] on button "< Back to public search results" at bounding box center [58, 57] width 101 height 18
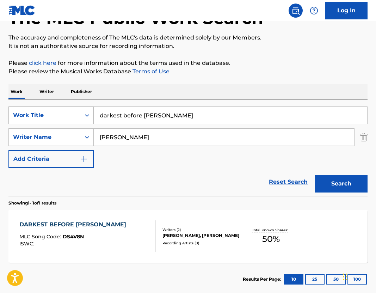
drag, startPoint x: 147, startPoint y: 115, endPoint x: 47, endPoint y: 115, distance: 100.8
click at [48, 115] on div "SearchWithCriteria90ce386d-0c2a-4579-b929-d3e264db635e Work Title darkest befor…" at bounding box center [187, 115] width 359 height 18
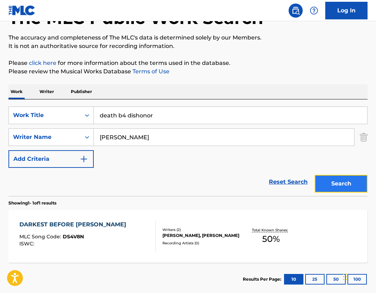
click at [349, 191] on button "Search" at bounding box center [341, 184] width 53 height 18
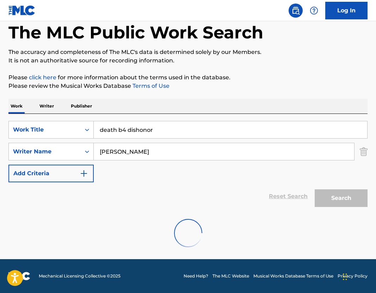
scroll to position [13, 0]
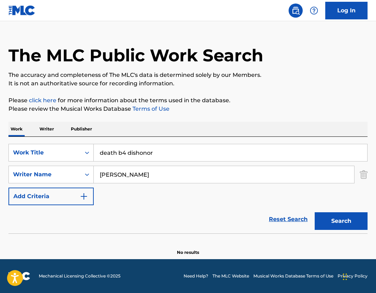
drag, startPoint x: 172, startPoint y: 160, endPoint x: 112, endPoint y: 150, distance: 61.1
click at [112, 150] on input "death b4 dishonor" at bounding box center [230, 152] width 273 height 17
type input "d"
click at [349, 215] on button "Search" at bounding box center [341, 221] width 53 height 18
drag, startPoint x: 141, startPoint y: 150, endPoint x: 21, endPoint y: 149, distance: 119.1
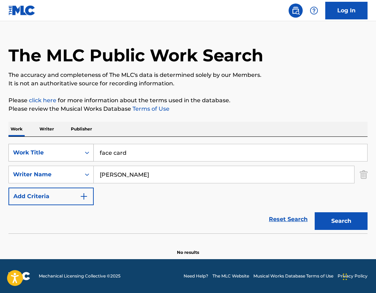
click at [26, 150] on div "SearchWithCriteria90ce386d-0c2a-4579-b929-d3e264db635e Work Title face card" at bounding box center [187, 153] width 359 height 18
type input "mundo"
click at [342, 215] on button "Search" at bounding box center [341, 221] width 53 height 18
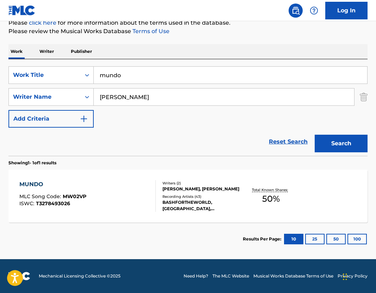
click at [178, 189] on div "[PERSON_NAME], [PERSON_NAME]" at bounding box center [201, 189] width 79 height 6
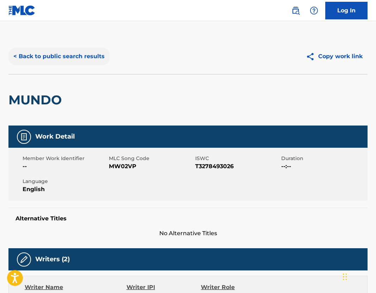
click at [59, 49] on button "< Back to public search results" at bounding box center [58, 57] width 101 height 18
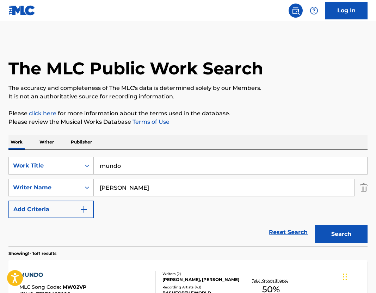
scroll to position [50, 0]
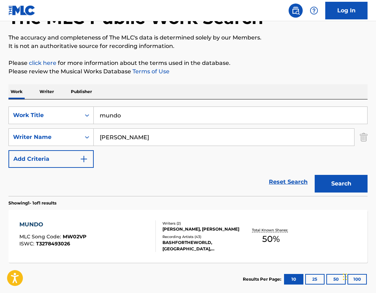
drag, startPoint x: 138, startPoint y: 109, endPoint x: 50, endPoint y: 106, distance: 88.1
click at [50, 106] on div "SearchWithCriteria90ce386d-0c2a-4579-b929-d3e264db635e Work Title mundo SearchW…" at bounding box center [187, 147] width 359 height 97
drag, startPoint x: 131, startPoint y: 118, endPoint x: 9, endPoint y: 111, distance: 122.8
click at [22, 111] on div "SearchWithCriteria90ce386d-0c2a-4579-b929-d3e264db635e Work Title mundo" at bounding box center [187, 115] width 359 height 18
type input "third world"
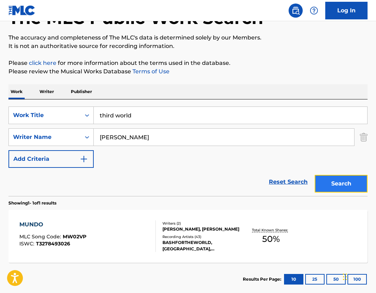
click at [330, 184] on button "Search" at bounding box center [341, 184] width 53 height 18
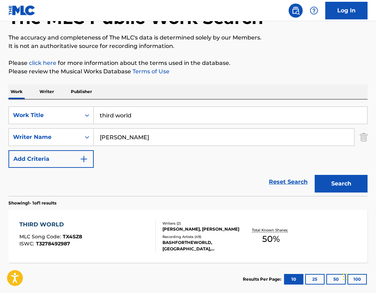
click at [186, 232] on div "[PERSON_NAME], [PERSON_NAME]" at bounding box center [201, 229] width 79 height 6
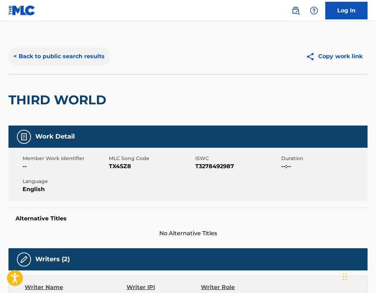
click at [88, 64] on button "< Back to public search results" at bounding box center [58, 57] width 101 height 18
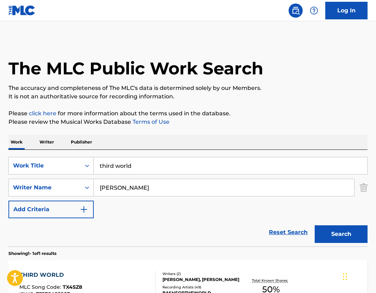
scroll to position [50, 0]
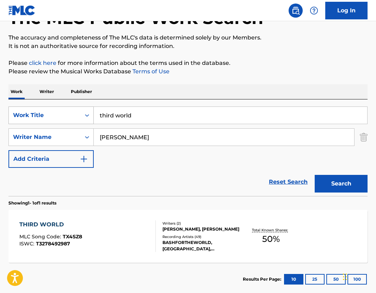
drag, startPoint x: 154, startPoint y: 116, endPoint x: 25, endPoint y: 112, distance: 128.7
click at [33, 112] on div "SearchWithCriteria90ce386d-0c2a-4579-b929-d3e264db635e Work Title third world" at bounding box center [187, 115] width 359 height 18
type input "plata o plomo?"
click at [352, 189] on button "Search" at bounding box center [341, 184] width 53 height 18
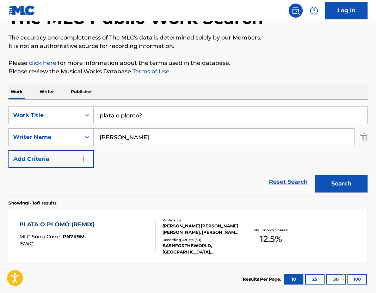
click at [184, 225] on div "[PERSON_NAME] [PERSON_NAME] [PERSON_NAME], [PERSON_NAME], [PERSON_NAME], [PERSO…" at bounding box center [201, 229] width 79 height 13
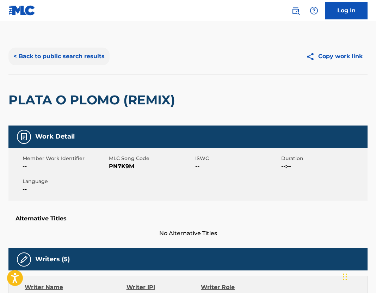
click at [66, 56] on button "< Back to public search results" at bounding box center [58, 57] width 101 height 18
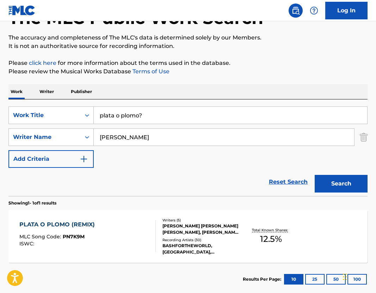
drag, startPoint x: 163, startPoint y: 113, endPoint x: -15, endPoint y: 96, distance: 178.4
click at [0, 96] on html "Accessibility Screen-Reader Guide, Feedback, and Issue Reporting | New window 0…" at bounding box center [188, 96] width 376 height 293
type input "crib in the sky"
click at [347, 177] on button "Search" at bounding box center [341, 184] width 53 height 18
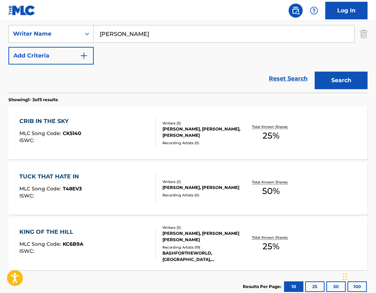
scroll to position [154, 0]
click at [191, 126] on div "[PERSON_NAME], [PERSON_NAME], [PERSON_NAME]" at bounding box center [201, 131] width 79 height 13
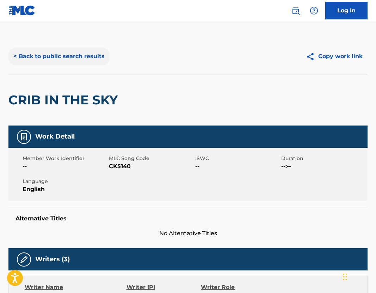
click at [58, 57] on button "< Back to public search results" at bounding box center [58, 57] width 101 height 18
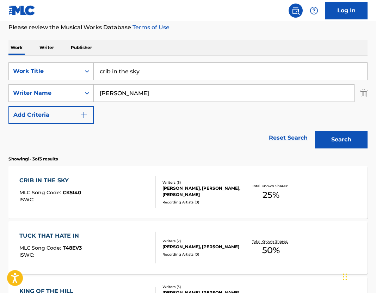
scroll to position [84, 0]
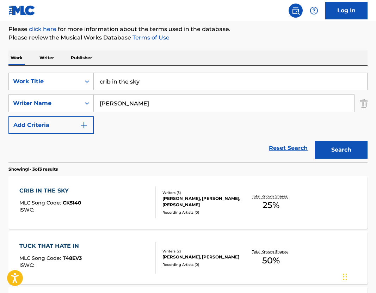
drag, startPoint x: 172, startPoint y: 83, endPoint x: 68, endPoint y: 69, distance: 104.2
click at [68, 69] on div "SearchWithCriteria90ce386d-0c2a-4579-b929-d3e264db635e Work Title crib in the s…" at bounding box center [187, 114] width 359 height 97
drag, startPoint x: 155, startPoint y: 80, endPoint x: 64, endPoint y: 80, distance: 91.3
click at [64, 80] on div "SearchWithCriteria90ce386d-0c2a-4579-b929-d3e264db635e Work Title crib in the s…" at bounding box center [187, 82] width 359 height 18
click at [371, 159] on div "The MLC Public Work Search The accuracy and completeness of The MLC's data is d…" at bounding box center [188, 164] width 376 height 418
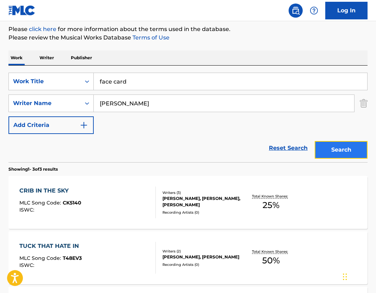
click at [362, 157] on button "Search" at bounding box center [341, 150] width 53 height 18
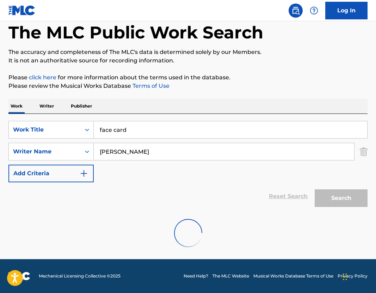
scroll to position [13, 0]
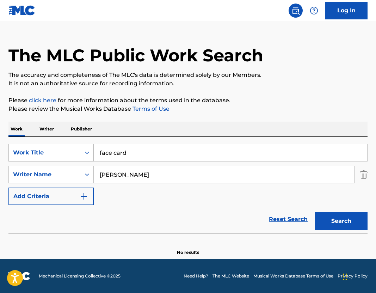
drag, startPoint x: 134, startPoint y: 155, endPoint x: 65, endPoint y: 153, distance: 69.4
click at [65, 153] on div "SearchWithCriteria90ce386d-0c2a-4579-b929-d3e264db635e Work Title face card" at bounding box center [187, 153] width 359 height 18
click at [327, 231] on div "Search" at bounding box center [339, 219] width 56 height 28
click at [334, 217] on button "Search" at bounding box center [341, 221] width 53 height 18
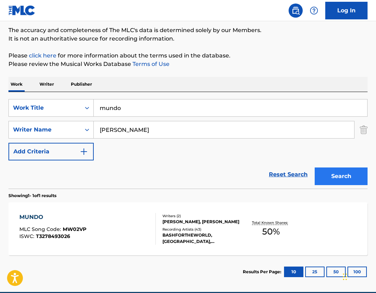
scroll to position [64, 0]
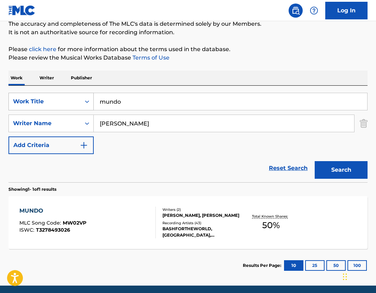
drag, startPoint x: 153, startPoint y: 106, endPoint x: 68, endPoint y: 102, distance: 85.4
click at [68, 102] on div "SearchWithCriteria90ce386d-0c2a-4579-b929-d3e264db635e Work Title mundo" at bounding box center [187, 102] width 359 height 18
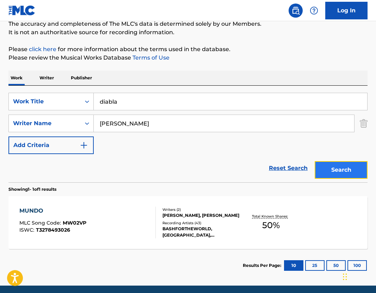
click at [326, 175] on button "Search" at bounding box center [341, 170] width 53 height 18
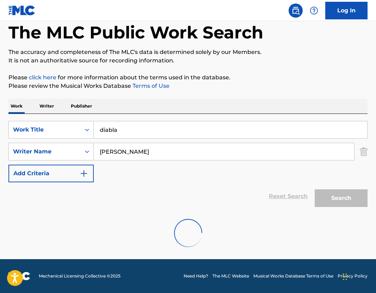
scroll to position [13, 0]
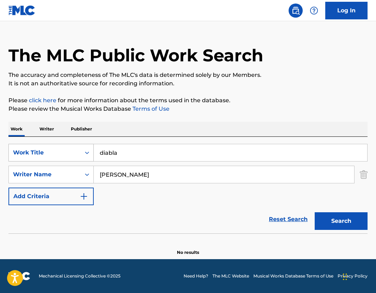
drag, startPoint x: 155, startPoint y: 156, endPoint x: 49, endPoint y: 146, distance: 106.5
click at [59, 149] on div "SearchWithCriteria90ce386d-0c2a-4579-b929-d3e264db635e Work Title diabla" at bounding box center [187, 153] width 359 height 18
click at [331, 220] on button "Search" at bounding box center [341, 221] width 53 height 18
drag, startPoint x: 130, startPoint y: 153, endPoint x: 55, endPoint y: 153, distance: 75.1
click at [57, 153] on div "SearchWithCriteria90ce386d-0c2a-4579-b929-d3e264db635e Work Title trap star" at bounding box center [187, 153] width 359 height 18
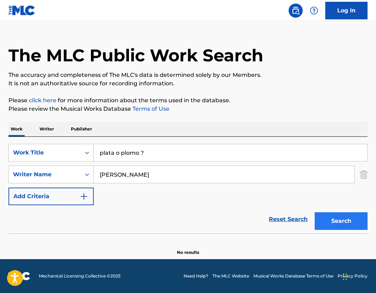
type input "plata o plomo ?"
click at [338, 222] on button "Search" at bounding box center [341, 221] width 53 height 18
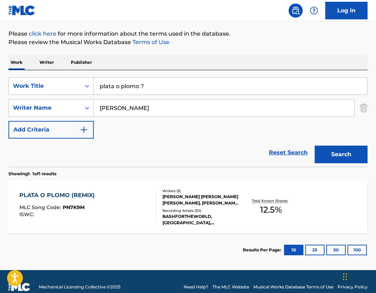
scroll to position [91, 0]
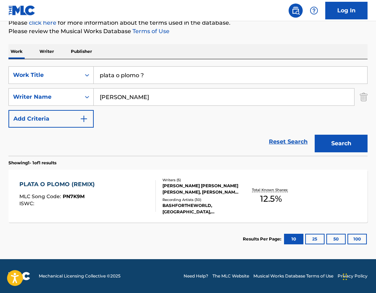
click at [217, 181] on div "Writers ( 5 )" at bounding box center [201, 179] width 79 height 5
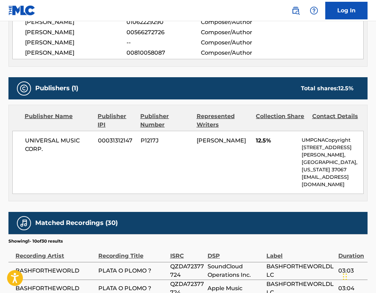
scroll to position [287, 0]
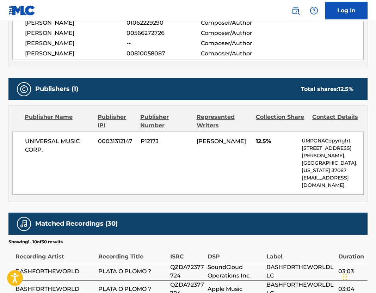
drag, startPoint x: 225, startPoint y: 148, endPoint x: 189, endPoint y: 140, distance: 37.1
click at [189, 140] on div "UNIVERSAL MUSIC CORP. 00031312147 P1217J [PERSON_NAME] 12.5% UMPGNACopyright [S…" at bounding box center [187, 162] width 351 height 63
copy div "[PERSON_NAME]"
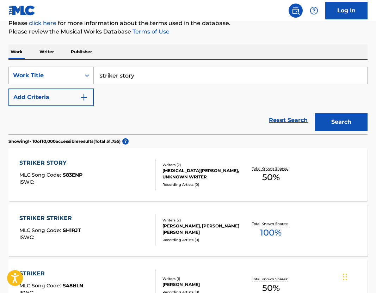
drag, startPoint x: 153, startPoint y: 74, endPoint x: 33, endPoint y: 72, distance: 119.1
click at [37, 72] on div "SearchWithCriteria1f478b02-e8d8-480f-9076-2563d2b02abf Work Title striker story" at bounding box center [187, 76] width 359 height 18
type input "proud of me"
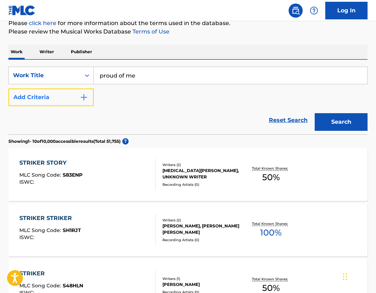
click at [83, 88] on button "Add Criteria" at bounding box center [50, 97] width 85 height 18
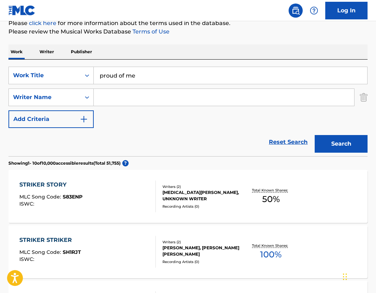
drag, startPoint x: 83, startPoint y: 88, endPoint x: 124, endPoint y: 94, distance: 41.0
click at [124, 94] on input "Search Form" at bounding box center [224, 97] width 260 height 17
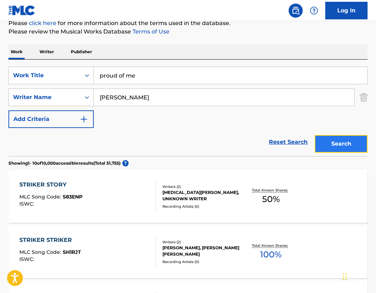
click at [331, 138] on button "Search" at bounding box center [341, 144] width 53 height 18
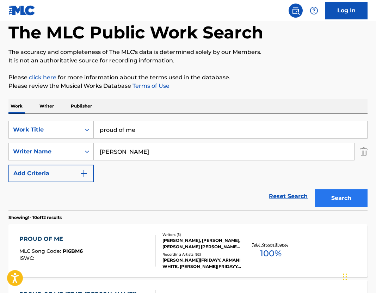
scroll to position [90, 0]
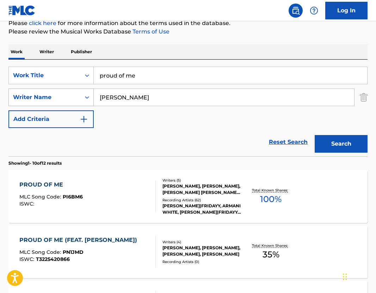
drag, startPoint x: 154, startPoint y: 96, endPoint x: 45, endPoint y: 96, distance: 109.2
click at [45, 96] on div "SearchWithCriteriae00297b4-bc75-4739-b611-6f8809870b56 Writer Name francis lebl…" at bounding box center [187, 97] width 359 height 18
type input "robert thomas"
drag, startPoint x: 142, startPoint y: 79, endPoint x: 68, endPoint y: 70, distance: 74.4
click at [68, 70] on div "SearchWithCriteria1f478b02-e8d8-480f-9076-2563d2b02abf Work Title proud of me" at bounding box center [187, 76] width 359 height 18
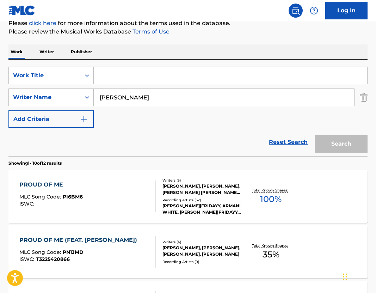
type input "]"
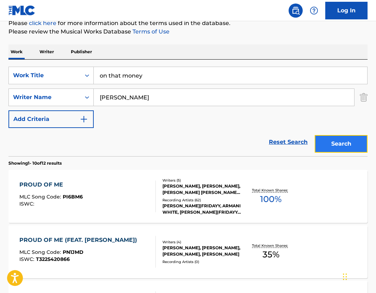
click at [335, 144] on button "Search" at bounding box center [341, 144] width 53 height 18
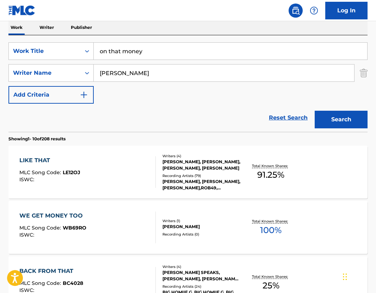
scroll to position [0, 0]
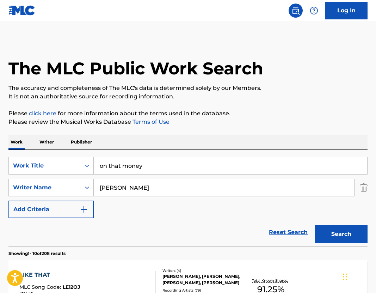
drag, startPoint x: 149, startPoint y: 163, endPoint x: -25, endPoint y: 147, distance: 174.8
click at [0, 147] on html "Accessibility Screen-Reader Guide, Feedback, and Issue Reporting | New window 0…" at bounding box center [188, 146] width 376 height 293
click at [360, 187] on img "Search Form" at bounding box center [364, 188] width 8 height 18
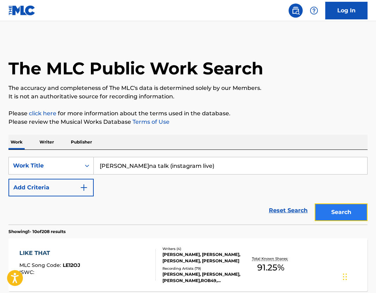
click at [347, 209] on button "Search" at bounding box center [341, 212] width 53 height 18
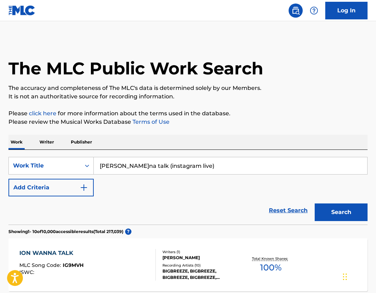
drag, startPoint x: 204, startPoint y: 170, endPoint x: 43, endPoint y: 141, distance: 163.7
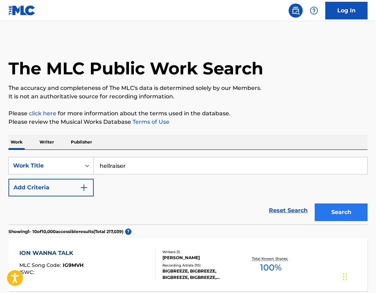
type input "hellraiser"
click at [332, 216] on button "Search" at bounding box center [341, 212] width 53 height 18
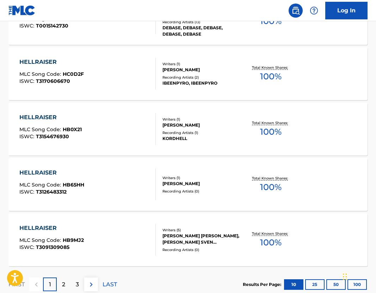
scroll to position [570, 0]
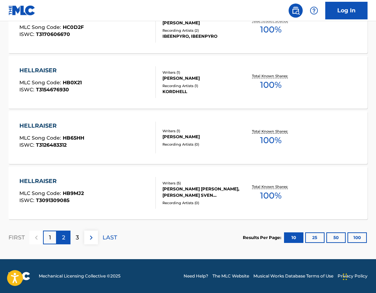
click at [67, 236] on div "2" at bounding box center [64, 237] width 14 height 14
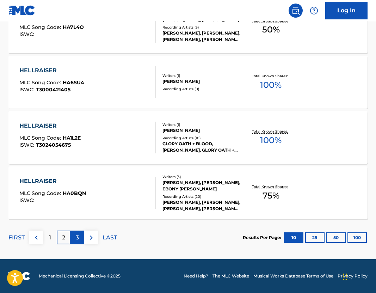
click at [75, 236] on div "3" at bounding box center [77, 237] width 14 height 14
